Goal: Transaction & Acquisition: Download file/media

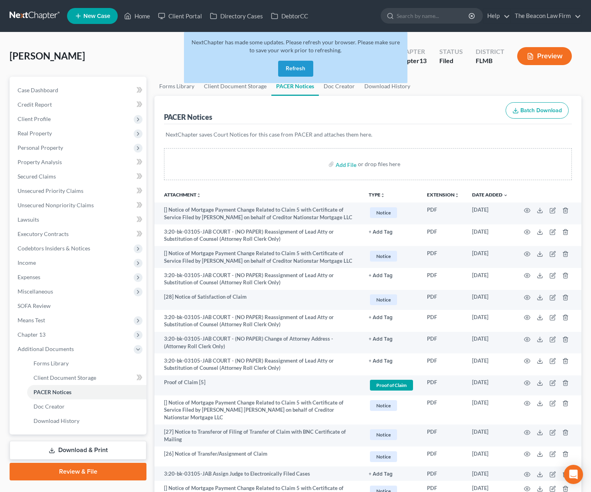
click at [290, 63] on button "Refresh" at bounding box center [295, 69] width 35 height 16
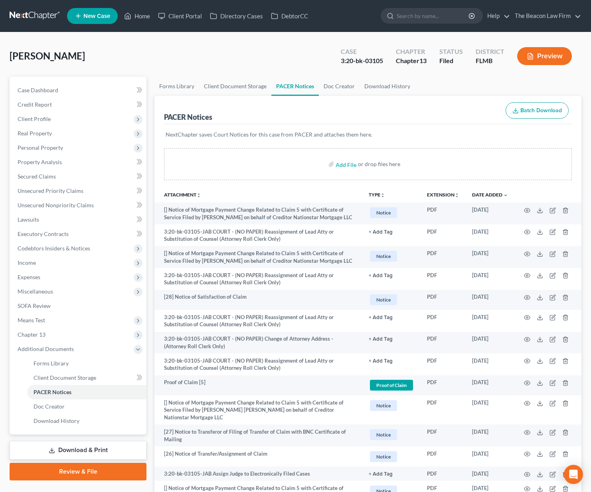
click at [47, 14] on link at bounding box center [35, 16] width 51 height 14
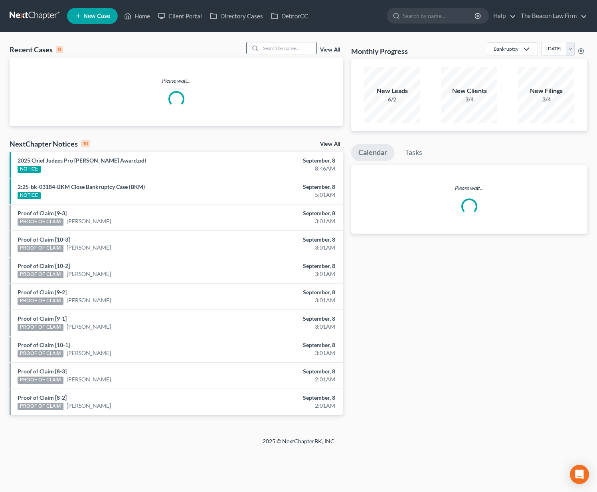
click at [290, 47] on input "search" at bounding box center [289, 48] width 56 height 12
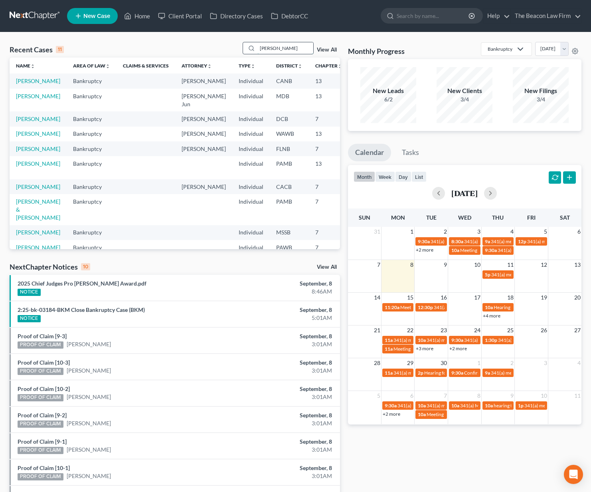
type input "Pamela gruver"
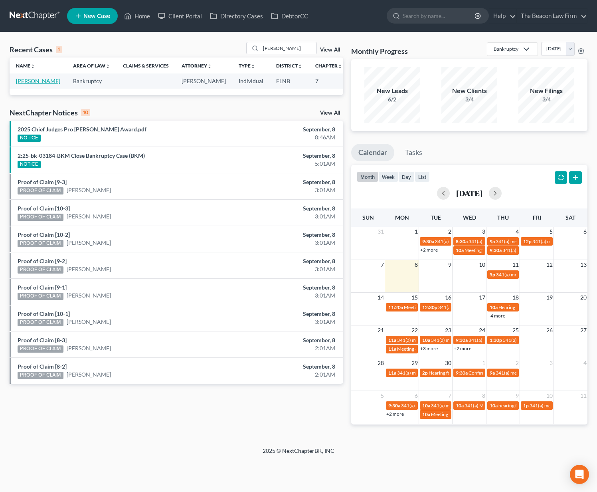
click at [21, 84] on link "[PERSON_NAME]" at bounding box center [38, 80] width 44 height 7
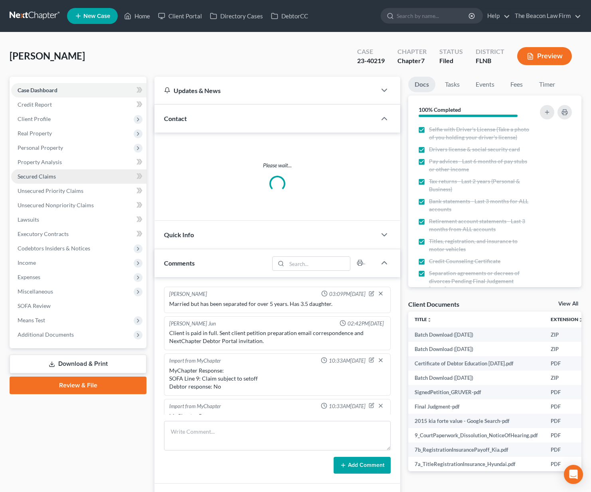
scroll to position [1259, 0]
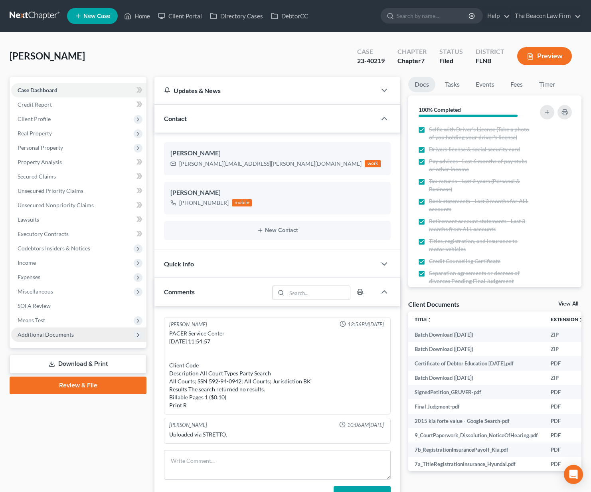
click at [54, 330] on span "Additional Documents" at bounding box center [78, 334] width 135 height 14
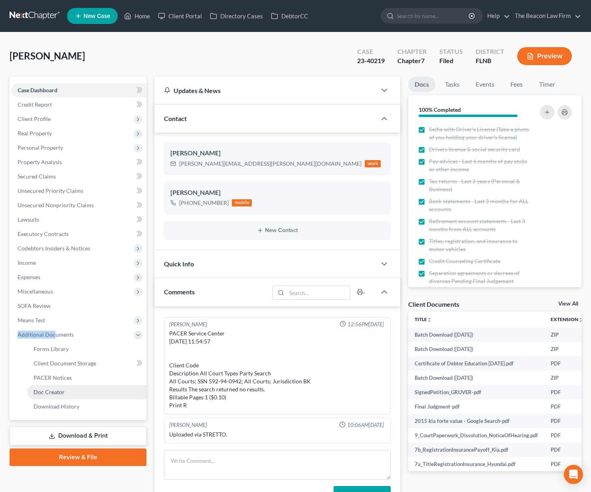
drag, startPoint x: 81, startPoint y: 381, endPoint x: 83, endPoint y: 385, distance: 5.2
click at [80, 381] on link "PACER Notices" at bounding box center [86, 378] width 119 height 14
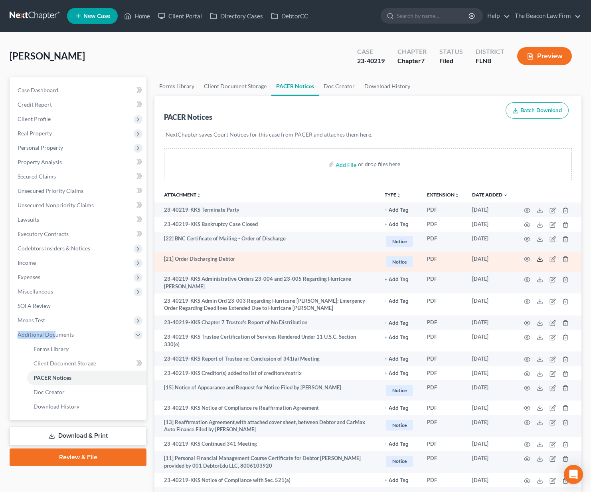
click at [537, 259] on icon at bounding box center [540, 259] width 6 height 6
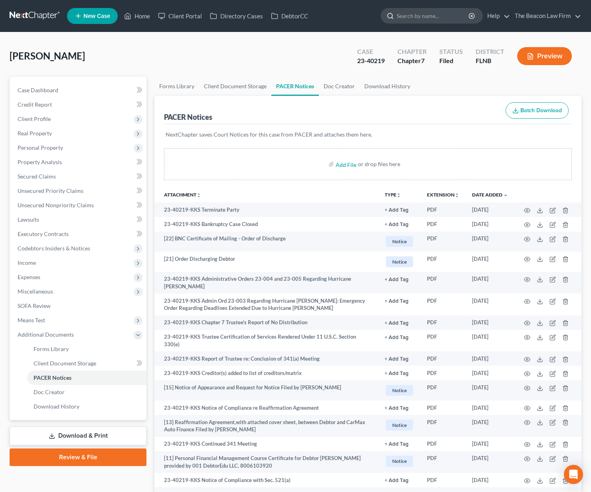
click at [424, 15] on input "search" at bounding box center [433, 15] width 73 height 15
click at [44, 20] on link at bounding box center [35, 16] width 51 height 14
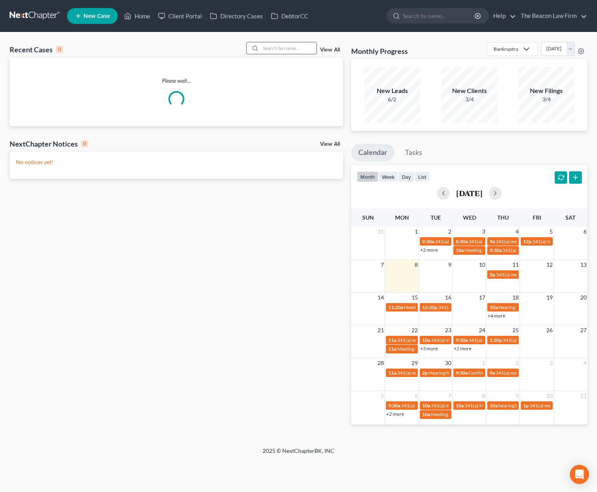
click at [300, 50] on input "search" at bounding box center [289, 48] width 56 height 12
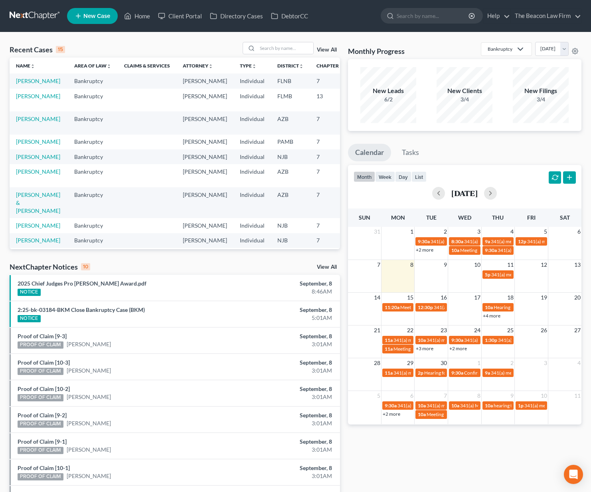
click at [31, 85] on td "[PERSON_NAME]" at bounding box center [39, 80] width 58 height 15
click at [29, 84] on link "[PERSON_NAME]" at bounding box center [38, 80] width 44 height 7
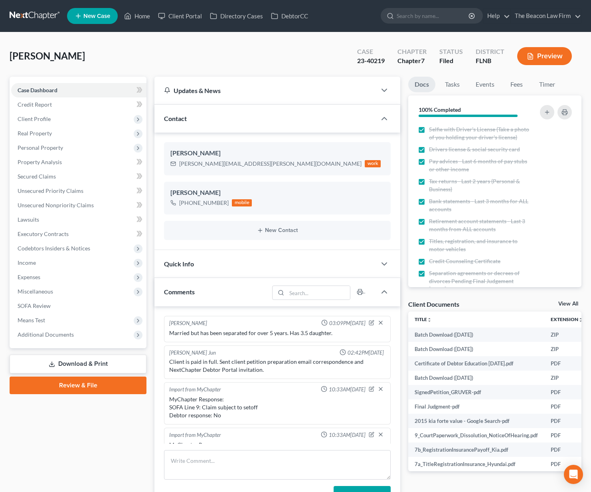
scroll to position [1259, 0]
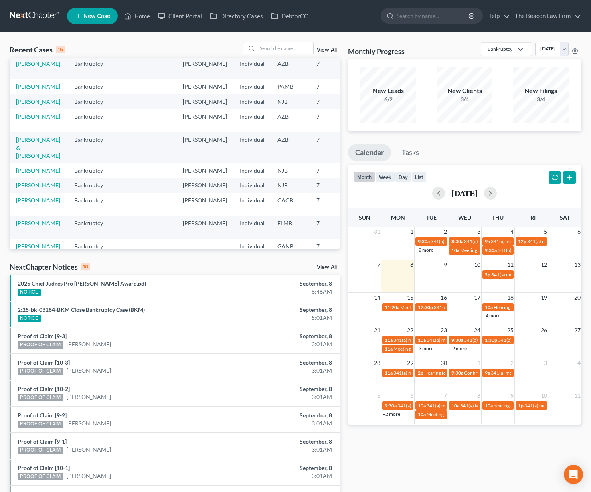
scroll to position [55, 0]
click at [29, 188] on link "[PERSON_NAME]" at bounding box center [38, 185] width 44 height 7
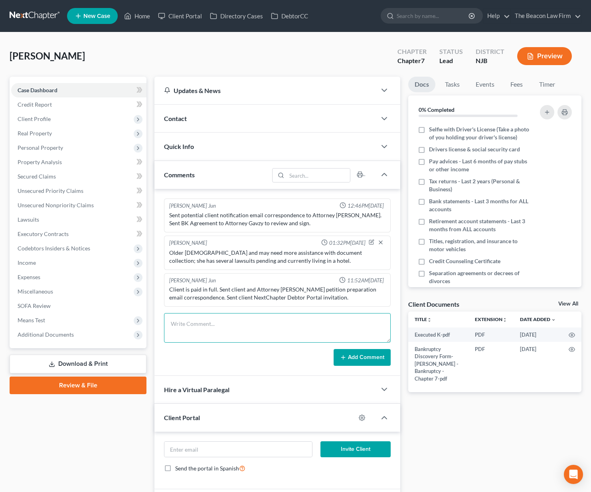
click at [218, 331] on textarea at bounding box center [277, 328] width 227 height 30
type textarea "CANCEL/CLOSE OUT."
click at [260, 358] on div "Add Comment" at bounding box center [277, 357] width 227 height 17
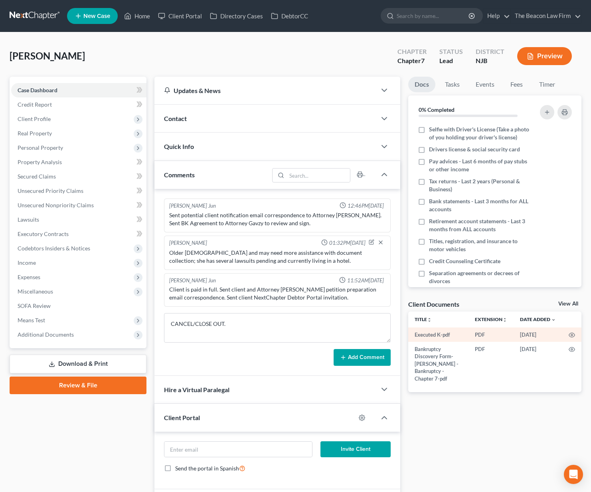
click at [553, 333] on td "08/01/2025" at bounding box center [538, 334] width 49 height 14
click at [365, 356] on button "Add Comment" at bounding box center [362, 357] width 57 height 17
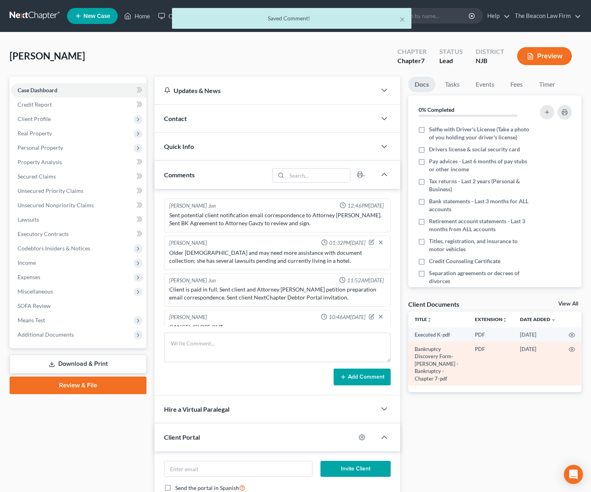
scroll to position [10, 0]
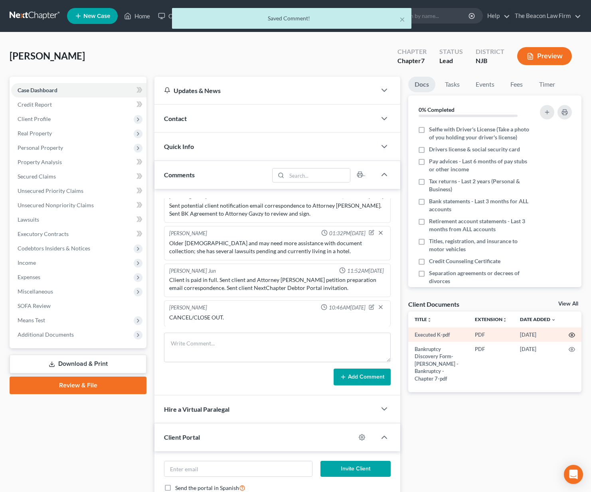
click at [571, 336] on icon "button" at bounding box center [572, 335] width 6 height 6
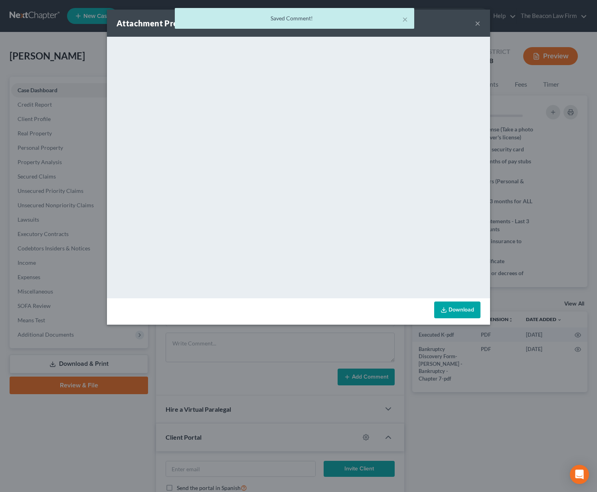
click at [456, 313] on link "Download" at bounding box center [457, 309] width 46 height 17
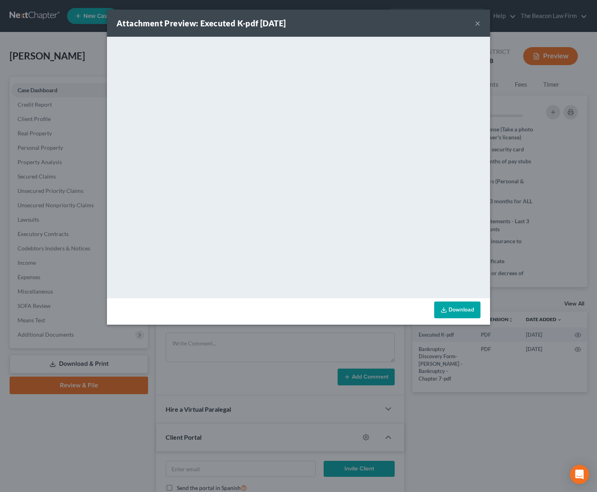
click at [479, 24] on button "×" at bounding box center [478, 23] width 6 height 10
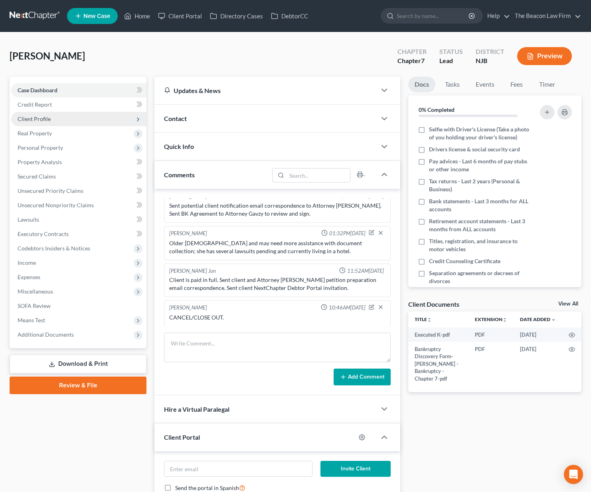
click at [51, 118] on span "Client Profile" at bounding box center [78, 119] width 135 height 14
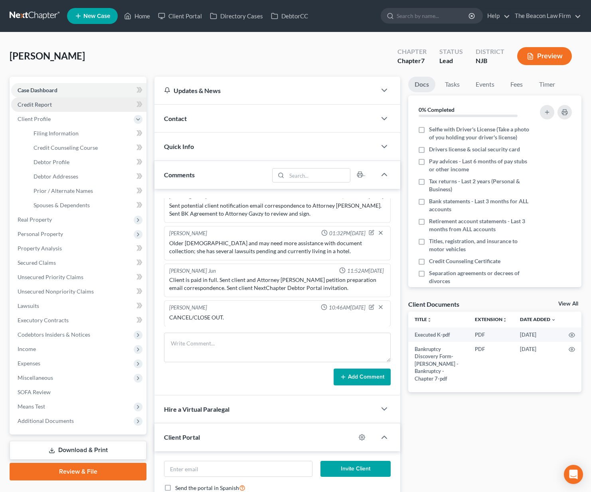
click at [46, 105] on span "Credit Report" at bounding box center [35, 104] width 34 height 7
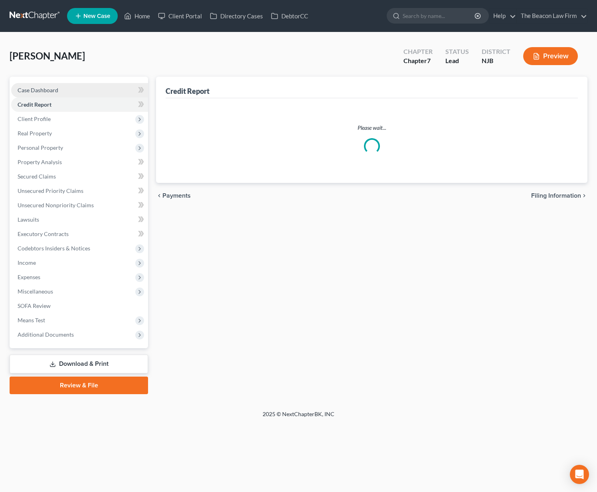
click at [54, 89] on span "Case Dashboard" at bounding box center [38, 90] width 41 height 7
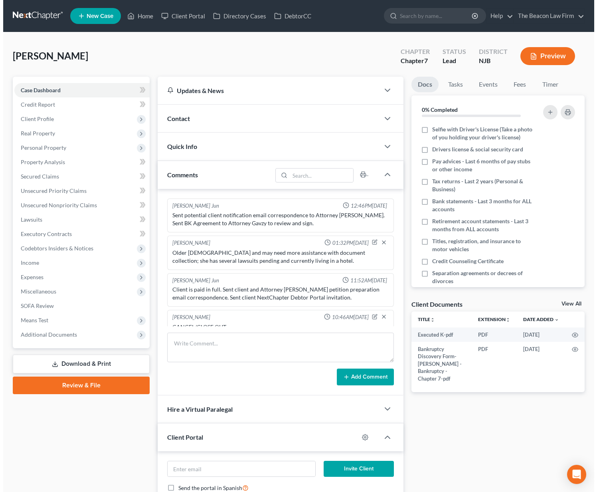
scroll to position [10, 0]
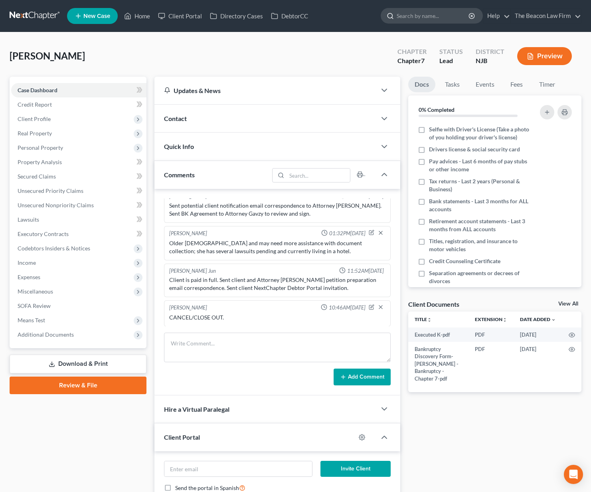
click at [416, 15] on input "search" at bounding box center [433, 15] width 73 height 15
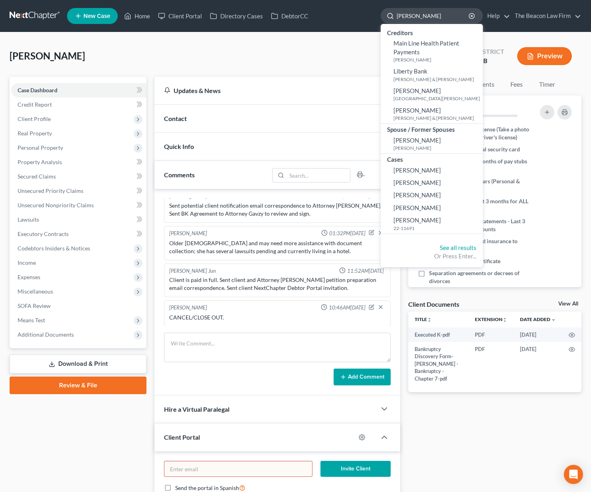
type input "linda chudy"
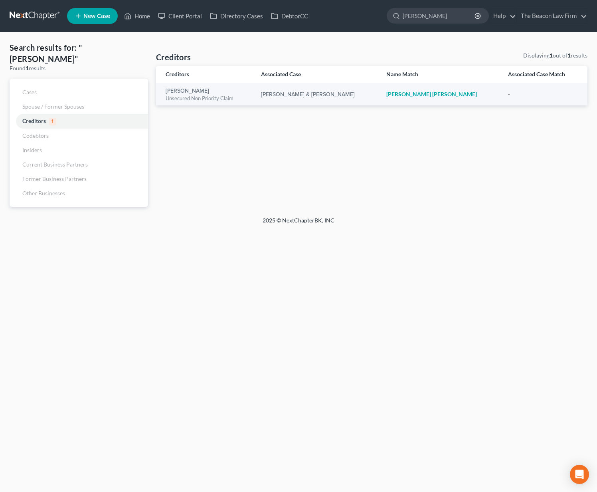
click at [28, 16] on link at bounding box center [35, 16] width 51 height 14
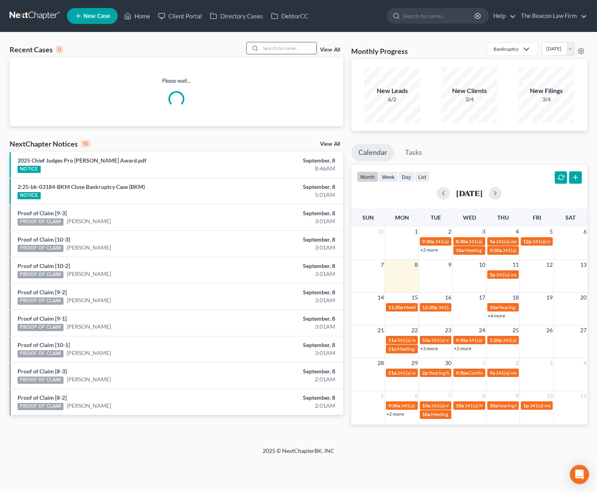
click at [308, 47] on input "search" at bounding box center [289, 48] width 56 height 12
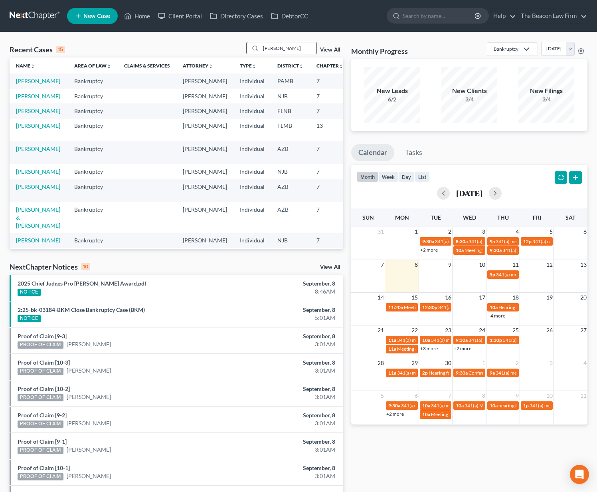
type input "[PERSON_NAME]"
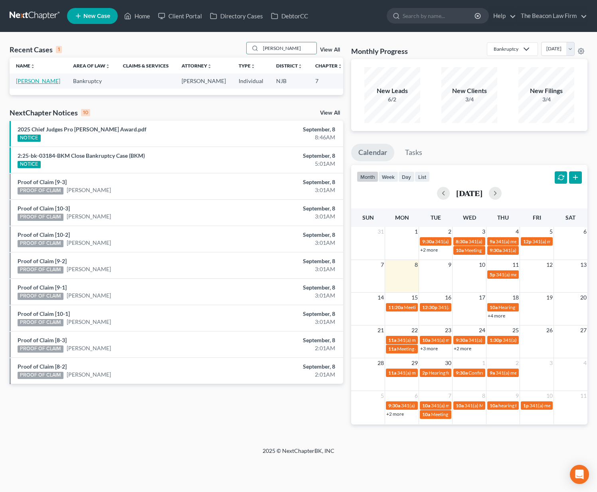
click at [25, 84] on link "[PERSON_NAME]" at bounding box center [38, 80] width 44 height 7
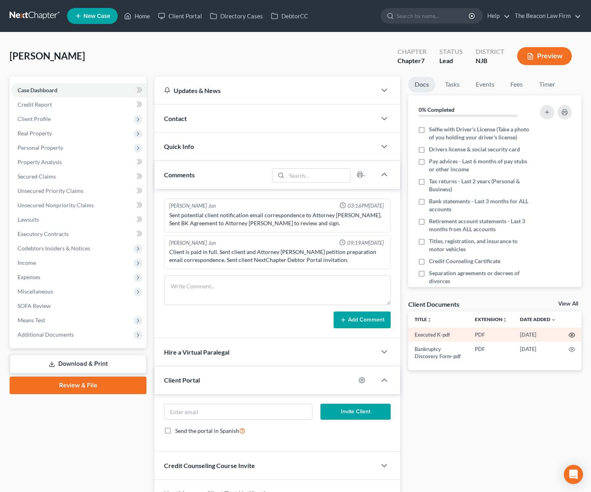
click at [573, 333] on icon "button" at bounding box center [572, 335] width 6 height 6
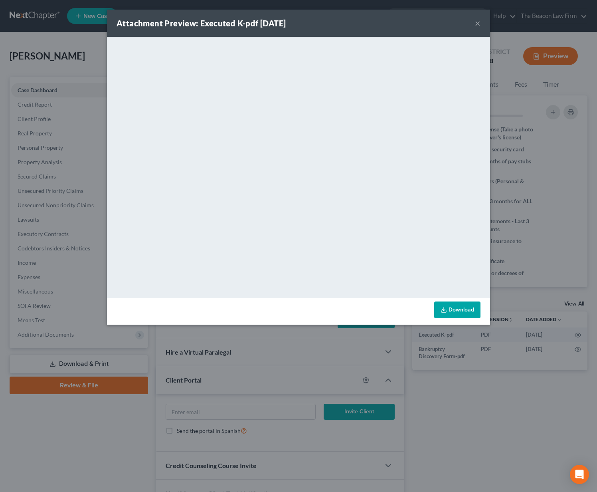
click at [478, 390] on div "Attachment Preview: Executed K-pdf [DATE] × <object ng-attr-data='[URL][DOMAIN_…" at bounding box center [298, 246] width 597 height 492
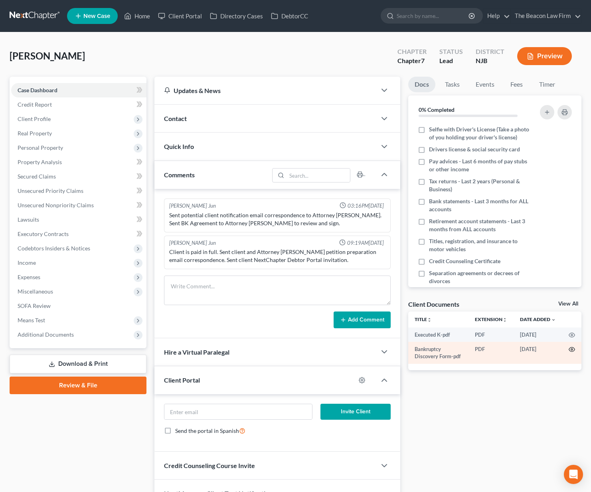
click at [573, 347] on icon "button" at bounding box center [572, 349] width 6 height 4
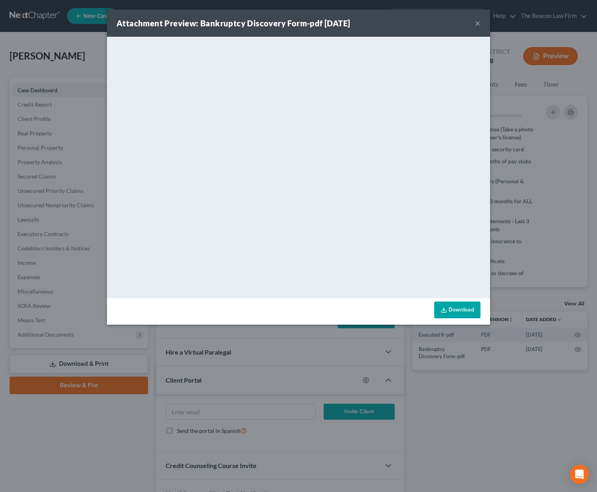
click at [476, 23] on button "×" at bounding box center [478, 23] width 6 height 10
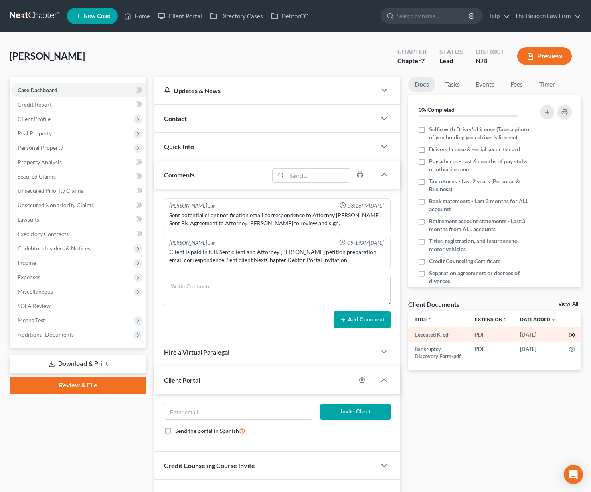
click at [573, 335] on circle "button" at bounding box center [572, 335] width 2 height 2
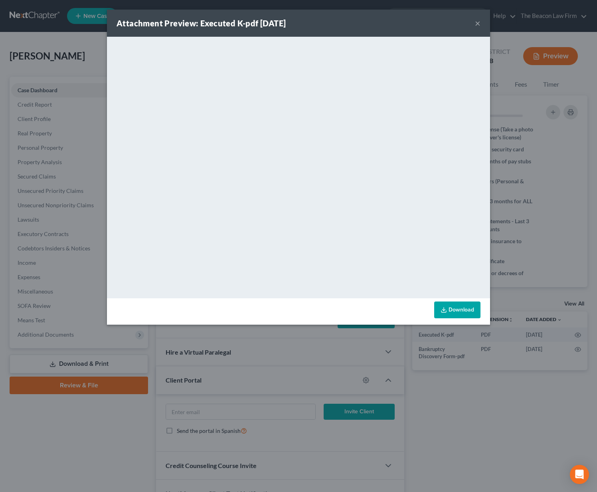
click at [460, 310] on link "Download" at bounding box center [457, 309] width 46 height 17
click at [476, 24] on button "×" at bounding box center [478, 23] width 6 height 10
